Goal: Information Seeking & Learning: Check status

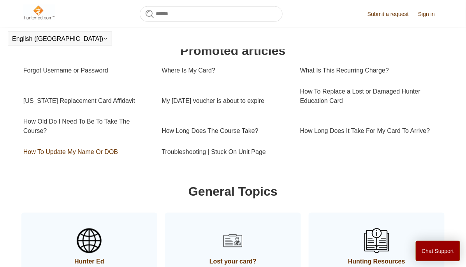
scroll to position [273, 0]
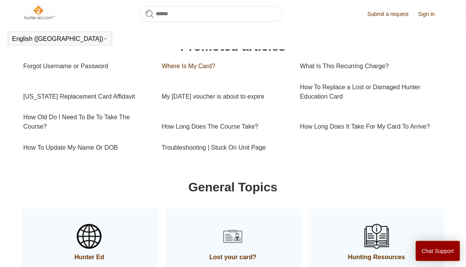
click at [193, 73] on link "Where Is My Card?" at bounding box center [225, 66] width 127 height 21
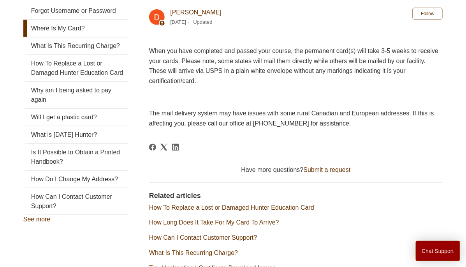
scroll to position [150, 0]
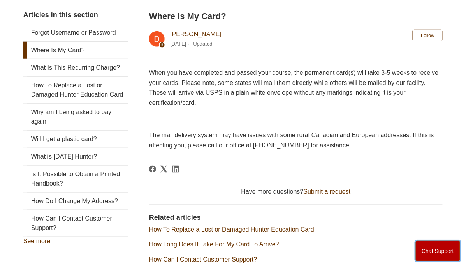
click at [426, 251] on button "Chat Support" at bounding box center [438, 251] width 45 height 20
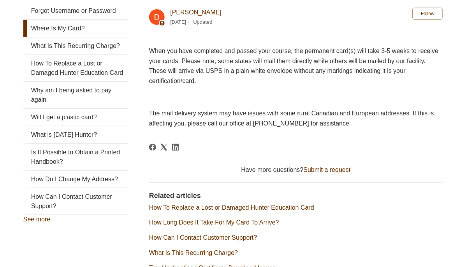
click at [287, 220] on li "How Long Does It Take For My Card To Arrive?" at bounding box center [296, 222] width 294 height 9
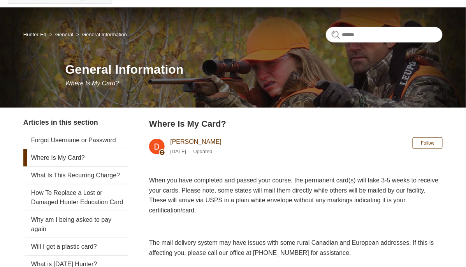
scroll to position [0, 0]
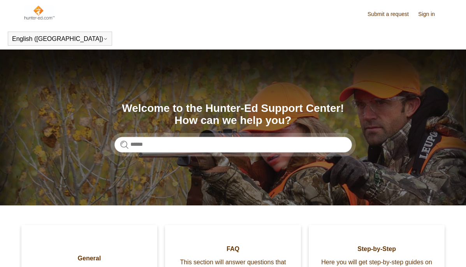
scroll to position [273, 0]
